Goal: Task Accomplishment & Management: Manage account settings

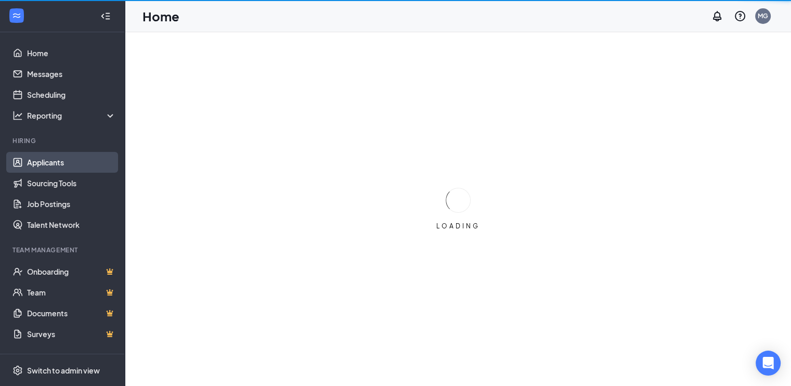
click at [27, 163] on link "Applicants" at bounding box center [71, 162] width 89 height 21
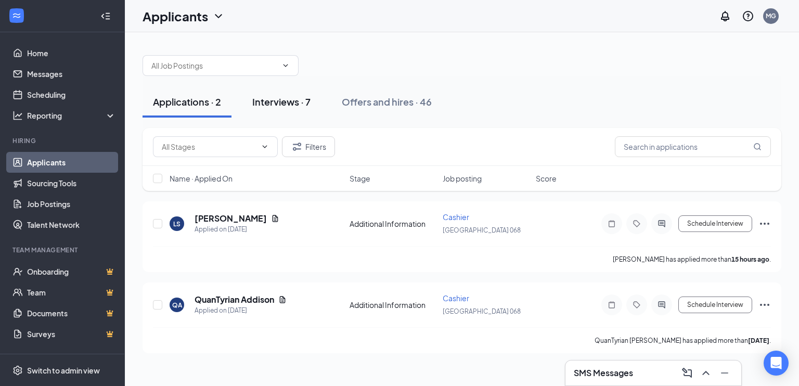
click at [276, 94] on button "Interviews · 7" at bounding box center [281, 101] width 79 height 31
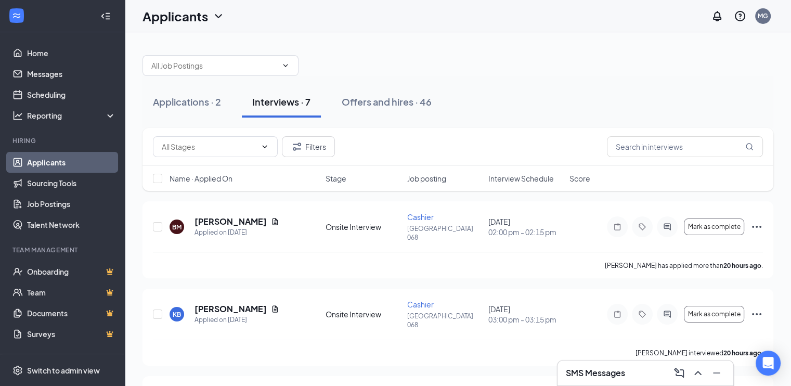
click at [512, 184] on div "Name · Applied On Stage Job posting Interview Schedule Score" at bounding box center [457, 178] width 631 height 25
click at [516, 176] on span "Interview Schedule" at bounding box center [521, 178] width 66 height 10
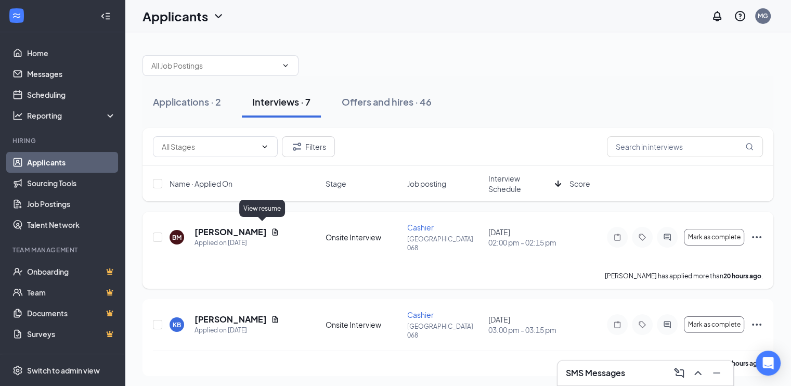
click at [272, 230] on icon "Document" at bounding box center [275, 231] width 6 height 7
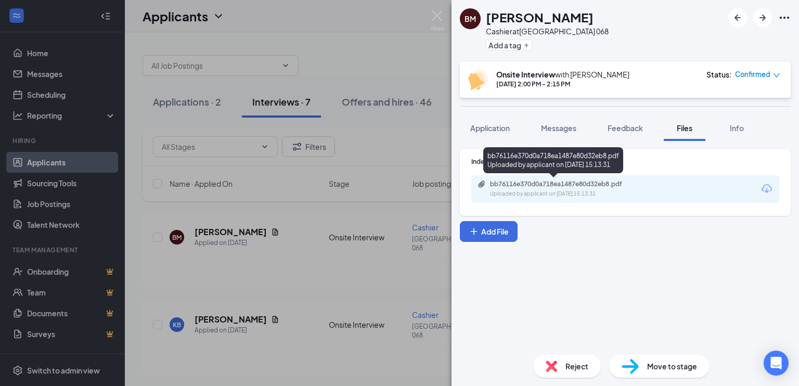
click at [526, 185] on div "bb76116e370d0a718ea1487e80d32eb8.pdf" at bounding box center [563, 184] width 146 height 8
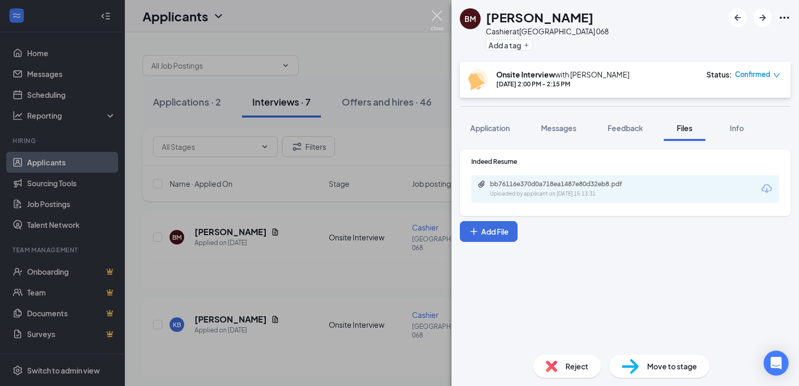
click at [435, 12] on img at bounding box center [437, 20] width 13 height 20
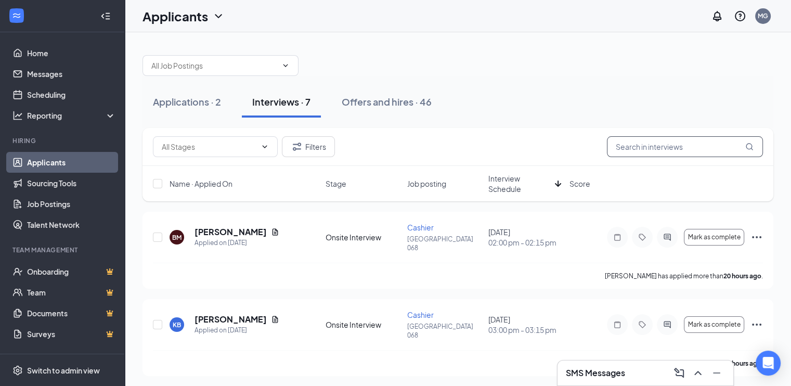
click at [655, 145] on input "text" at bounding box center [685, 146] width 156 height 21
type input "[PERSON_NAME]"
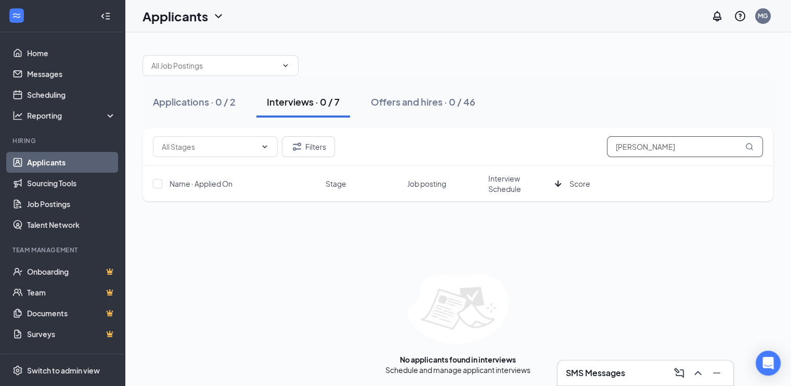
drag, startPoint x: 687, startPoint y: 151, endPoint x: 542, endPoint y: 174, distance: 147.4
click at [542, 174] on div "Filters [PERSON_NAME] Name · Applied On Stage Job posting Interview Schedule Sc…" at bounding box center [457, 164] width 631 height 73
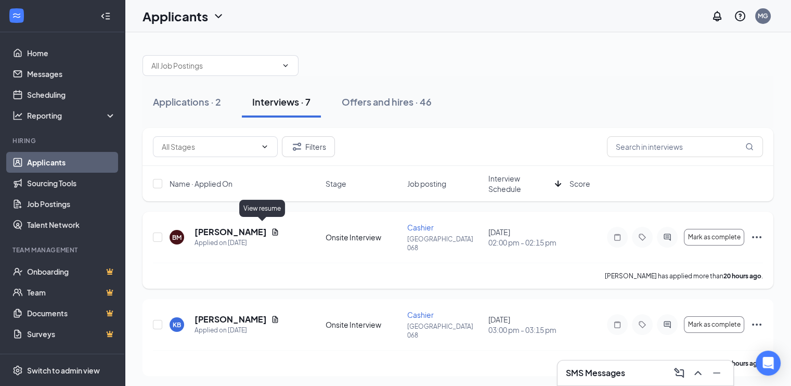
click at [271, 230] on icon "Document" at bounding box center [275, 232] width 8 height 8
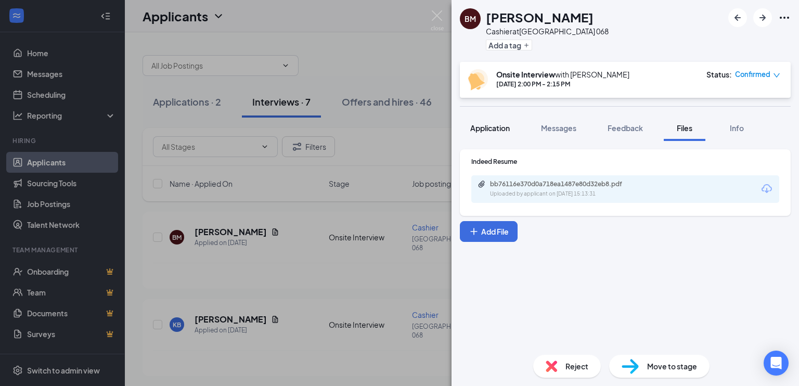
click at [505, 129] on span "Application" at bounding box center [490, 127] width 40 height 9
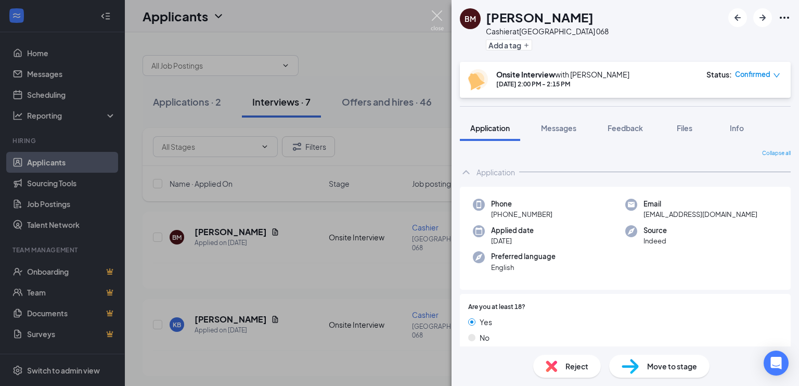
click at [439, 10] on img at bounding box center [437, 20] width 13 height 20
